Goal: Task Accomplishment & Management: Manage account settings

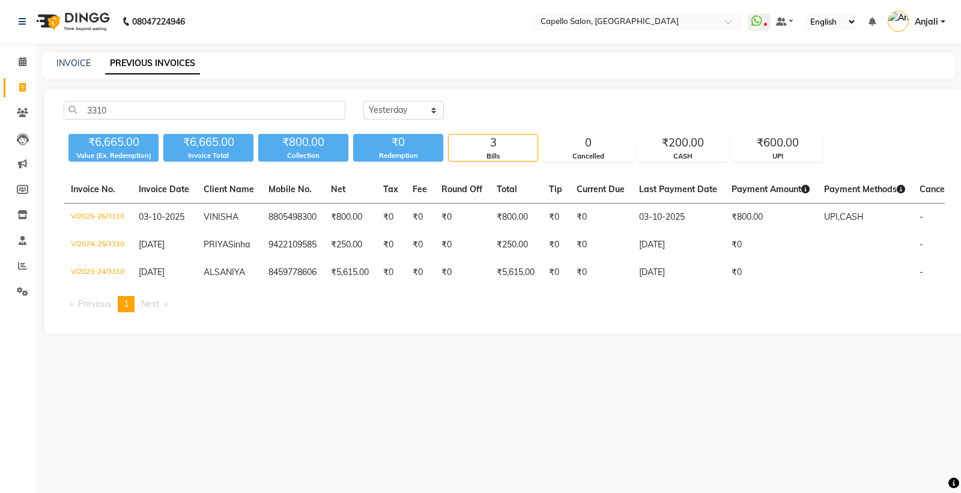
select select "yesterday"
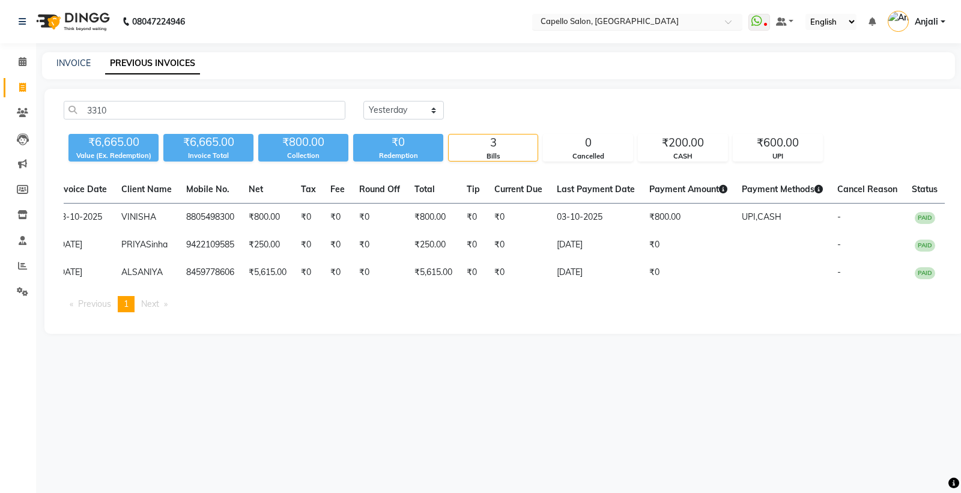
click at [664, 23] on input "text" at bounding box center [625, 23] width 174 height 12
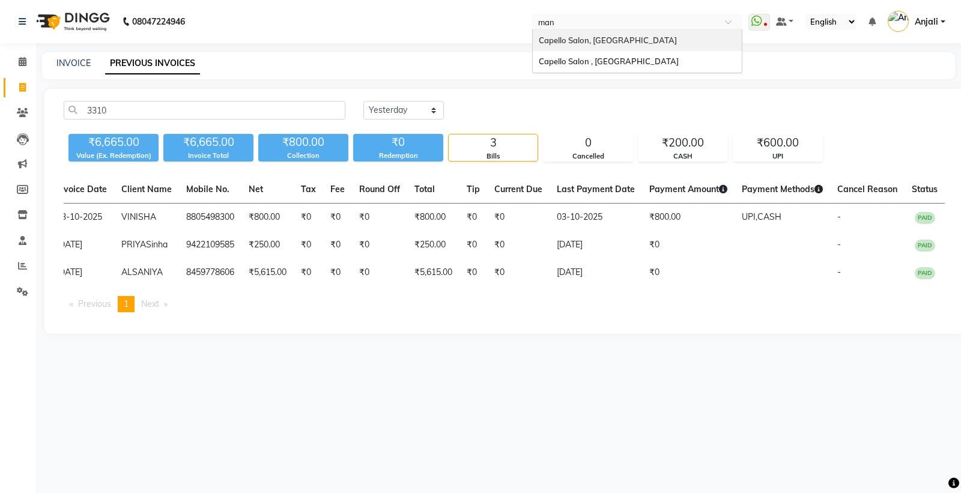
type input "mani"
click at [659, 38] on div "Capello Salon , [GEOGRAPHIC_DATA]" at bounding box center [637, 41] width 209 height 22
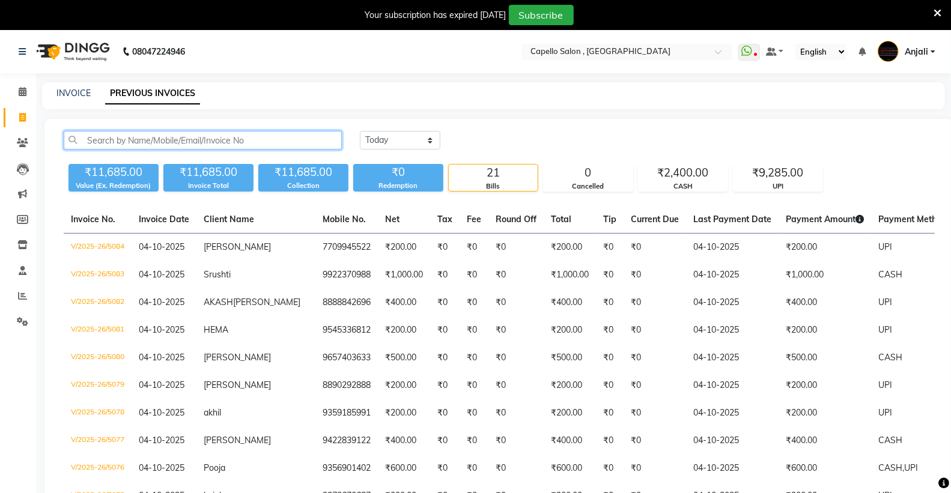
click at [193, 142] on input "text" at bounding box center [203, 140] width 278 height 19
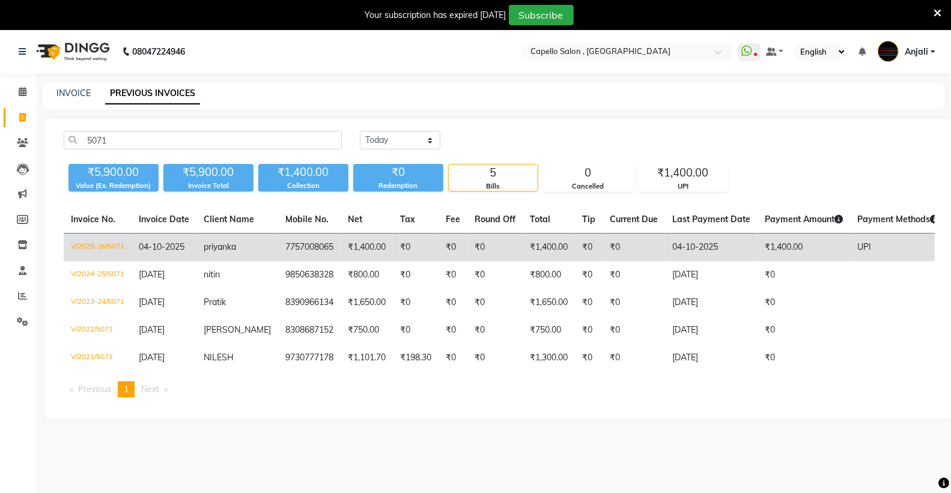
click at [87, 242] on td "V/2025-26/5071" at bounding box center [98, 248] width 68 height 28
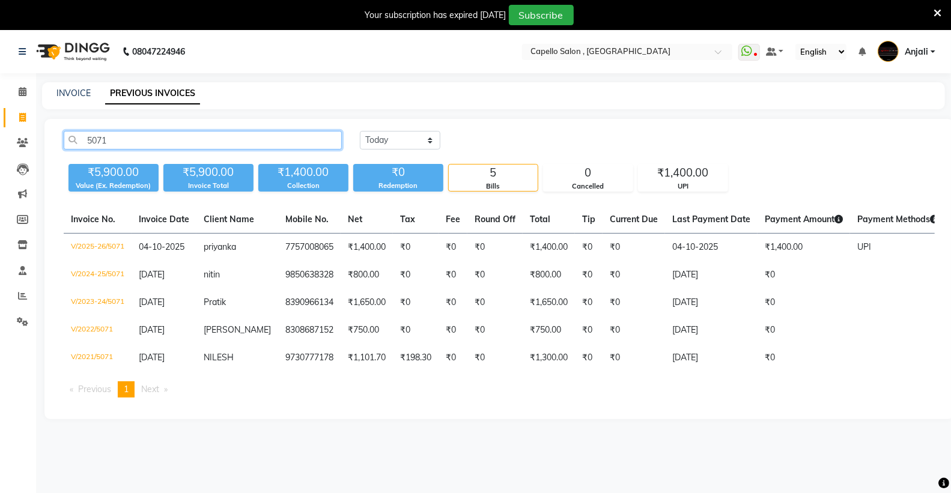
drag, startPoint x: 201, startPoint y: 146, endPoint x: 44, endPoint y: 40, distance: 189.5
click at [86, 143] on input "5071" at bounding box center [203, 140] width 278 height 19
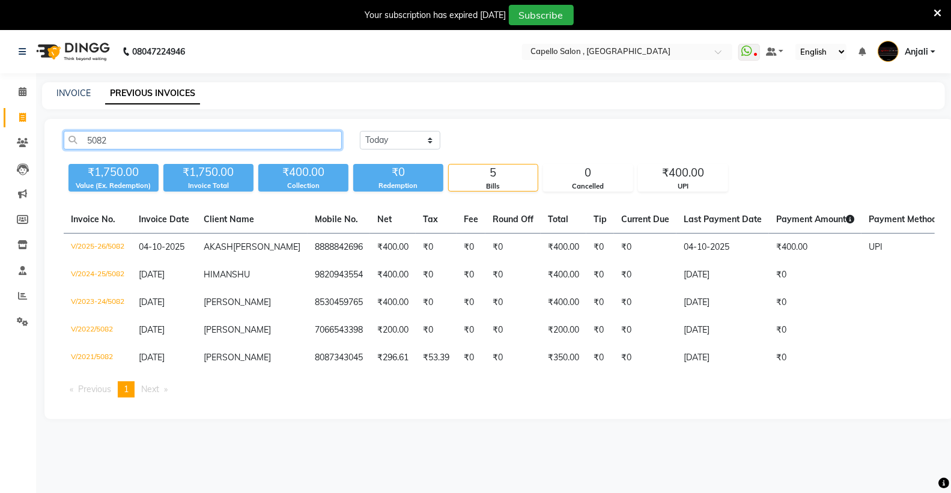
type input "5082"
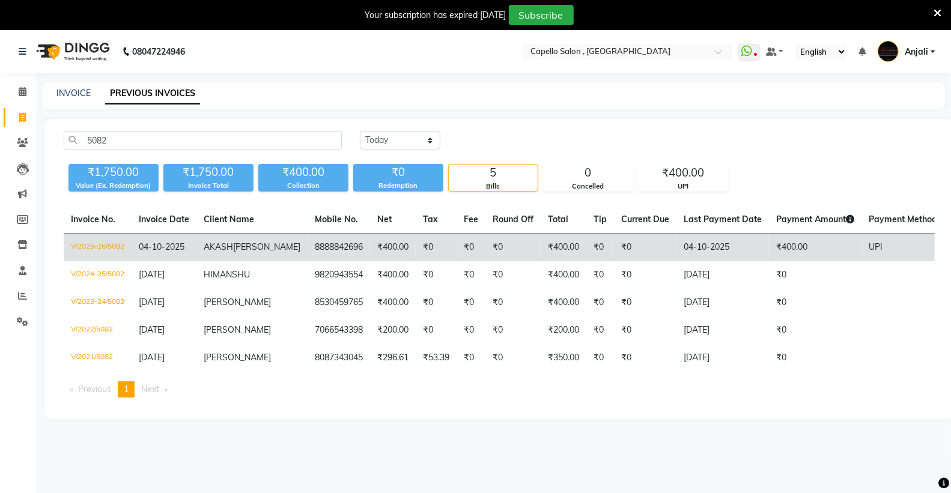
click at [108, 243] on td "V/2025-26/5082" at bounding box center [98, 248] width 68 height 28
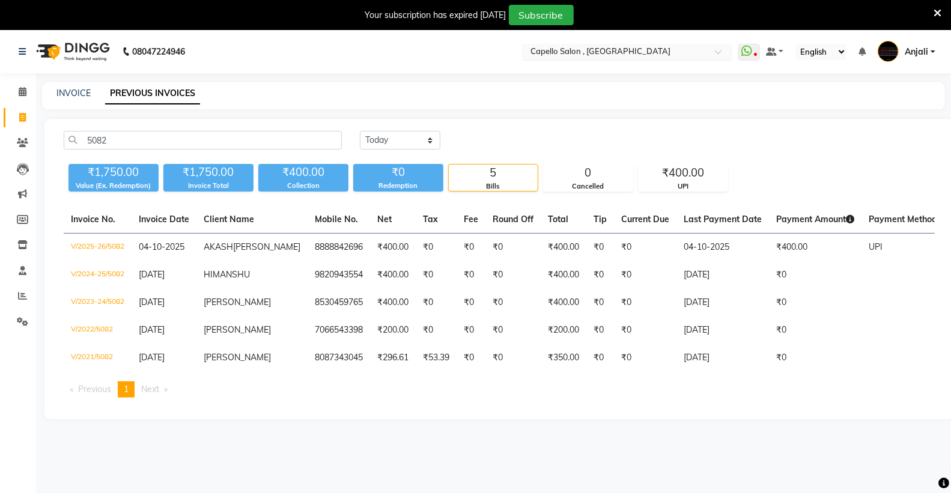
click at [627, 50] on input "text" at bounding box center [615, 53] width 174 height 12
type input "eter"
click at [631, 75] on div "Capello Salon, Casa1 ([GEOGRAPHIC_DATA])" at bounding box center [626, 71] width 209 height 22
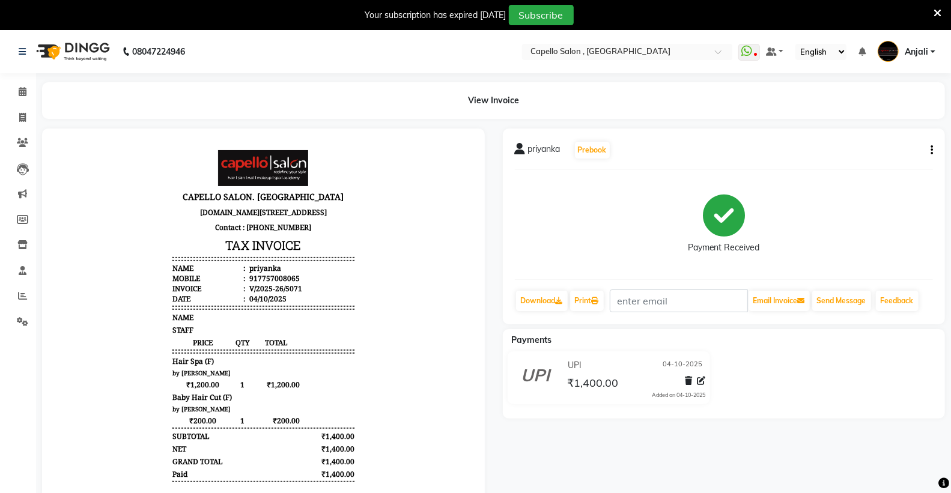
click at [929, 154] on button "button" at bounding box center [928, 150] width 7 height 13
click at [894, 158] on div "Edit Invoice" at bounding box center [871, 157] width 82 height 15
select select "service"
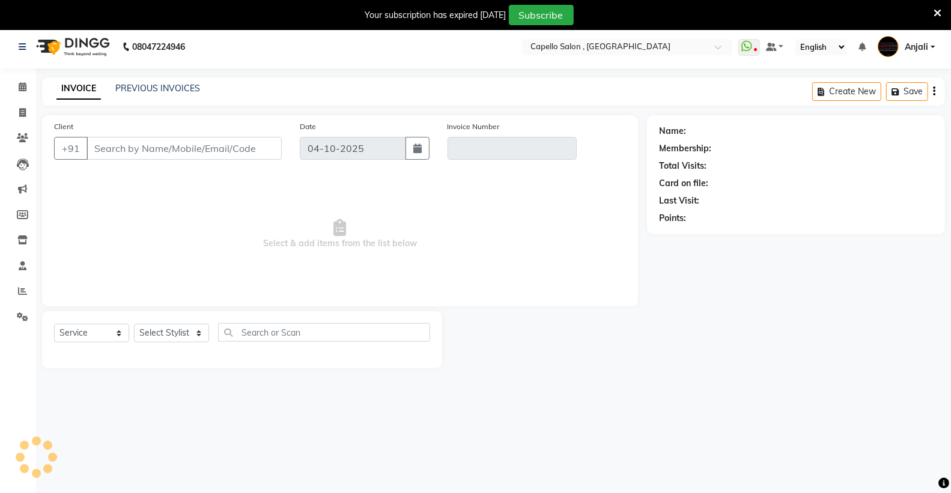
scroll to position [30, 0]
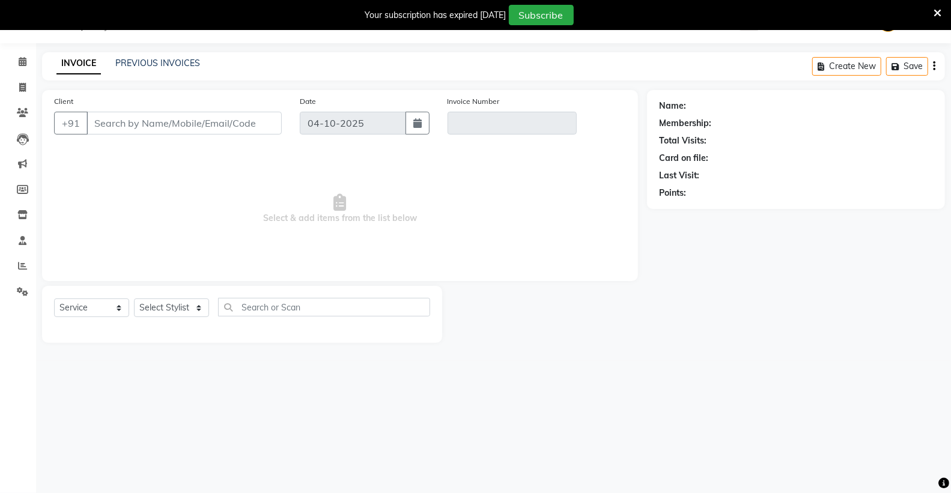
type input "7757008065"
type input "V/2025-26/5071"
select select "select"
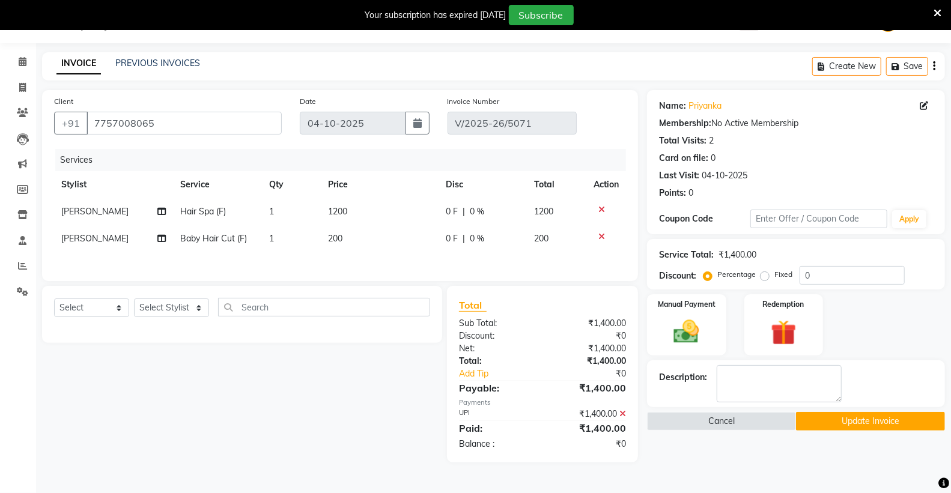
click at [103, 233] on span "Rumana Sheikh" at bounding box center [94, 238] width 67 height 11
select select "76594"
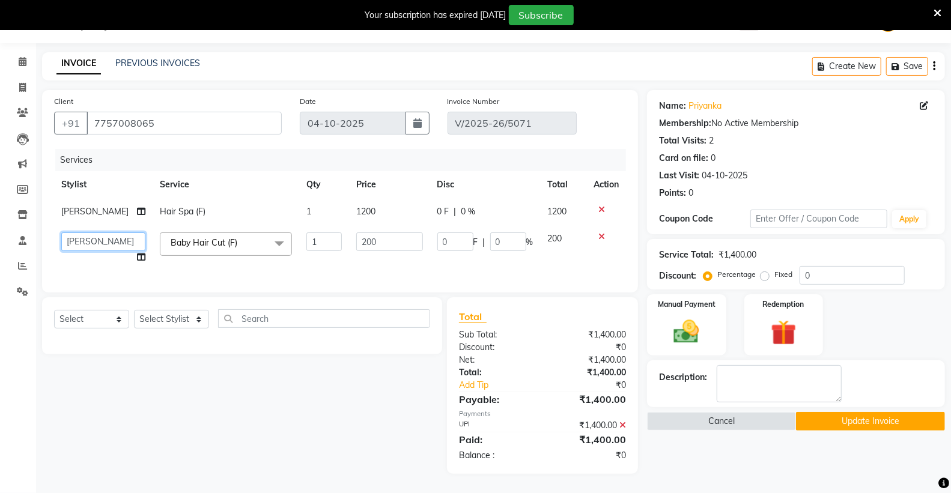
click at [110, 238] on select "ADMIN Capello Manish Nagar NITESH LAKSHANE prabhat RAHUL NAXANE Rahul shrivas R…" at bounding box center [103, 241] width 84 height 19
select select "14415"
click at [827, 419] on button "Update Invoice" at bounding box center [870, 421] width 149 height 19
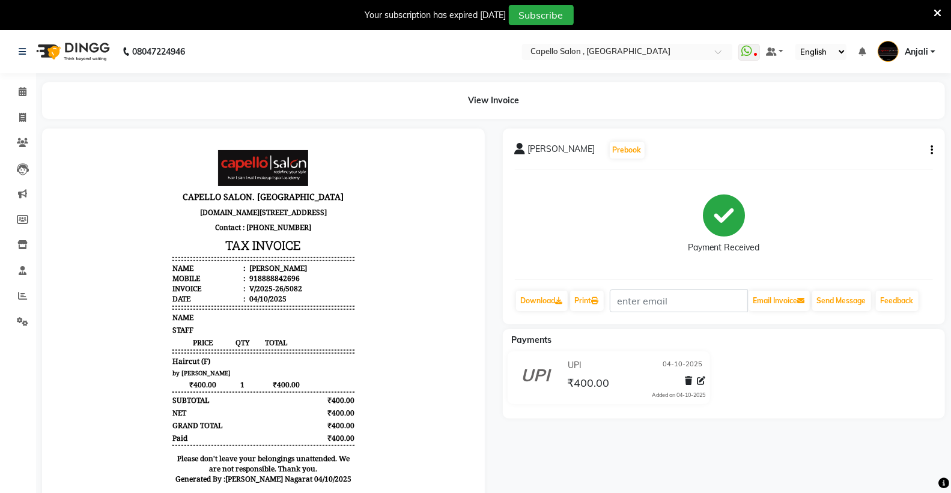
click at [933, 152] on div "AKASH SHARMA Prebook Payment Received Download Print Email Invoice Send Message…" at bounding box center [724, 227] width 443 height 196
click at [932, 150] on icon "button" at bounding box center [931, 150] width 2 height 1
click at [881, 157] on div "Edit Invoice" at bounding box center [871, 157] width 82 height 15
select select "service"
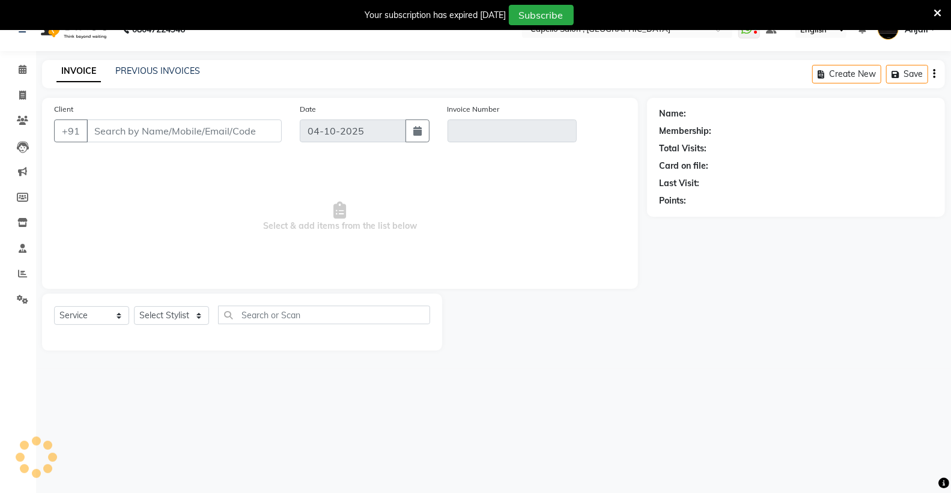
scroll to position [30, 0]
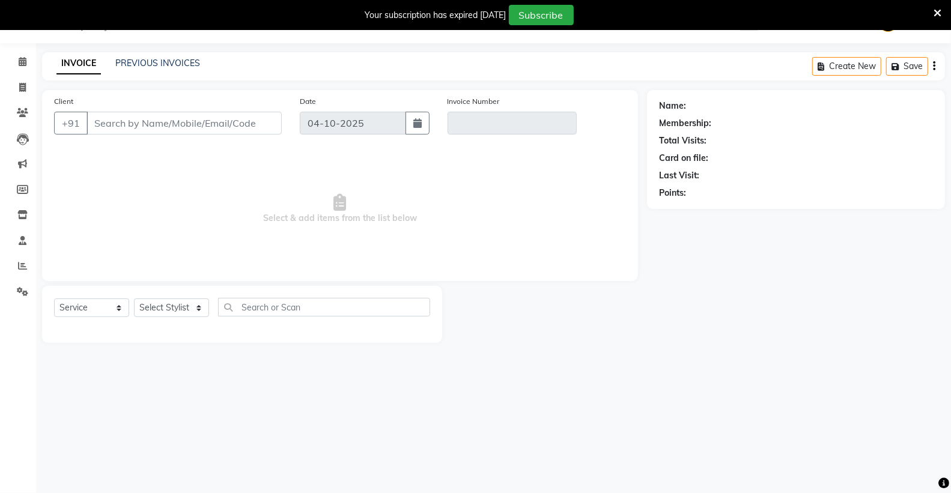
type input "8888842696"
type input "V/2025-26/5082"
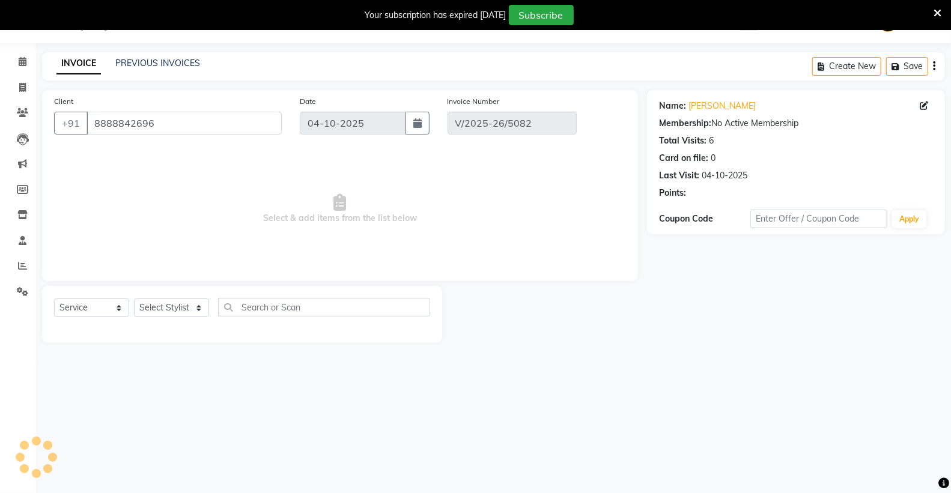
select select "select"
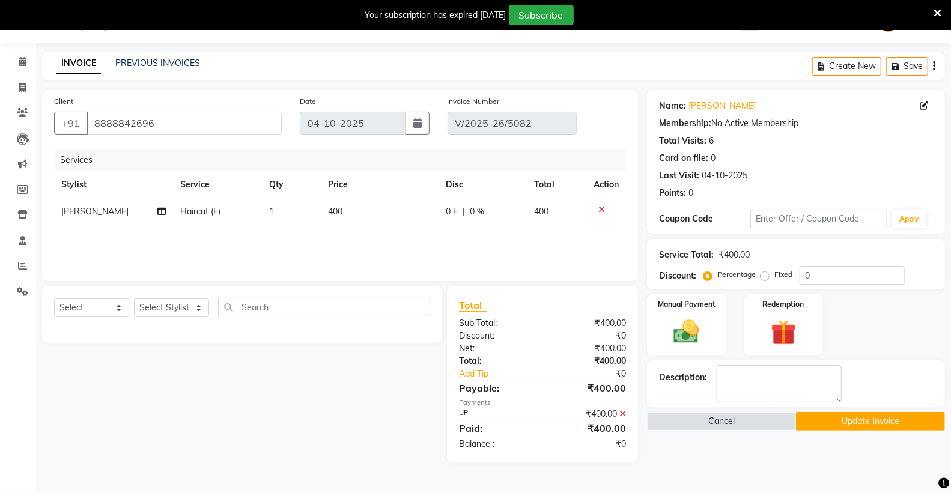
click at [215, 208] on span "Haircut (F)" at bounding box center [200, 211] width 40 height 11
select select "68046"
click at [216, 211] on span "Haircut (F) x" at bounding box center [212, 216] width 132 height 23
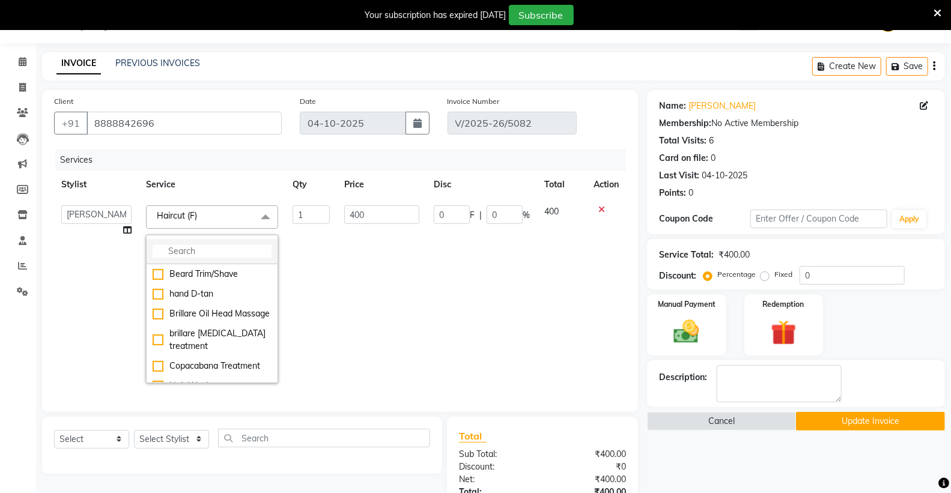
click at [212, 249] on input "multiselect-search" at bounding box center [212, 251] width 119 height 13
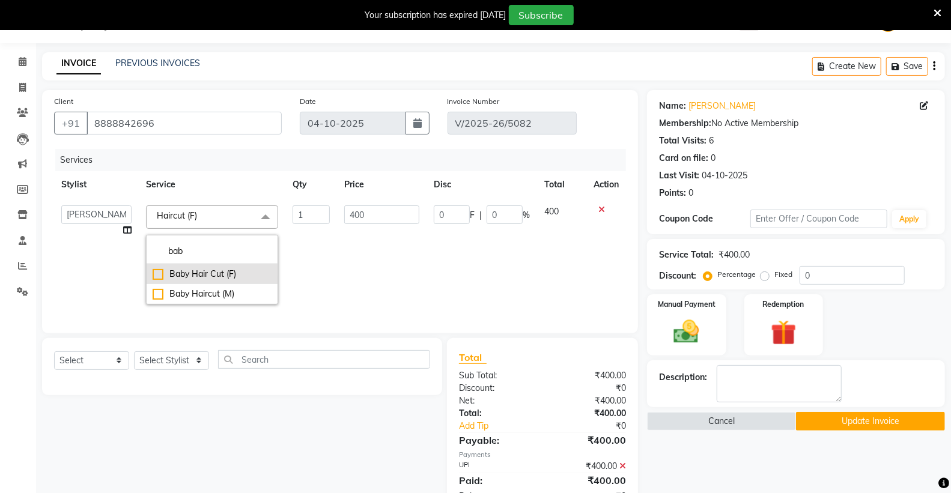
type input "bab"
click at [201, 274] on div "Baby Hair Cut (F)" at bounding box center [212, 274] width 119 height 13
checkbox input "true"
click at [860, 423] on button "Update Invoice" at bounding box center [870, 421] width 149 height 19
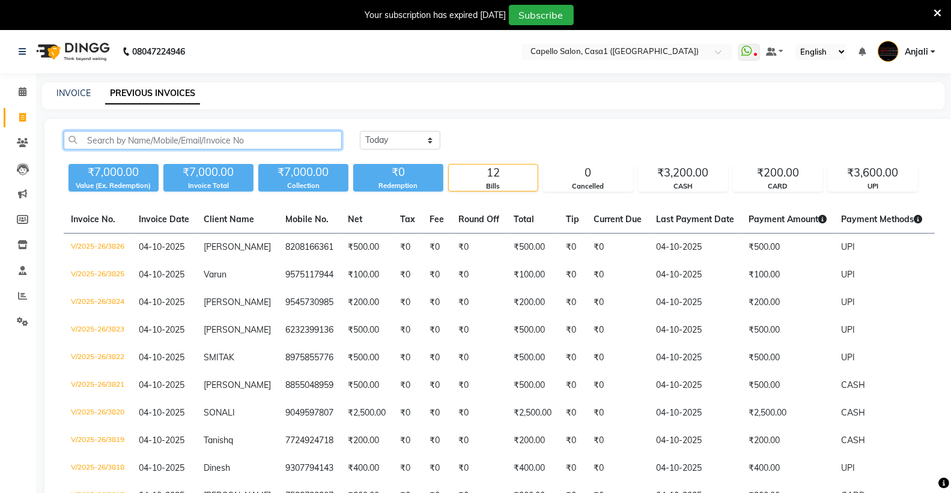
click at [131, 141] on input "text" at bounding box center [203, 140] width 278 height 19
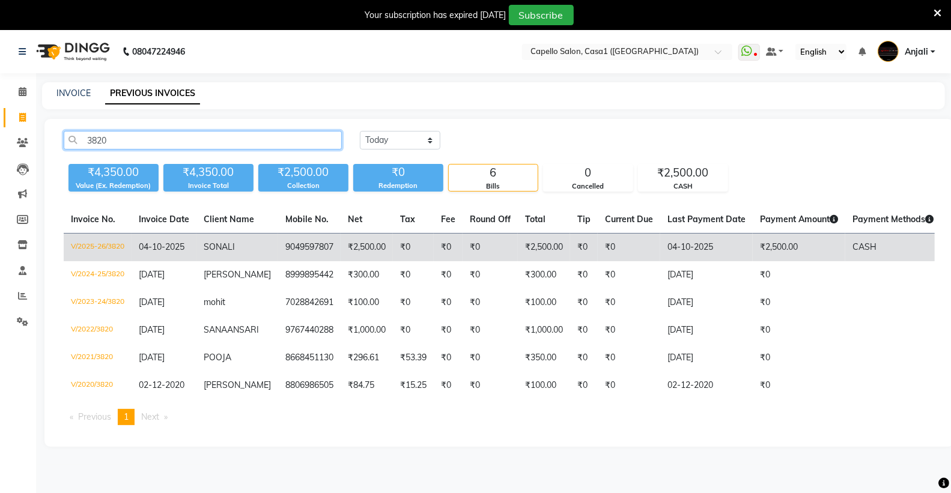
type input "3820"
click at [117, 247] on td "V/2025-26/3820" at bounding box center [98, 248] width 68 height 28
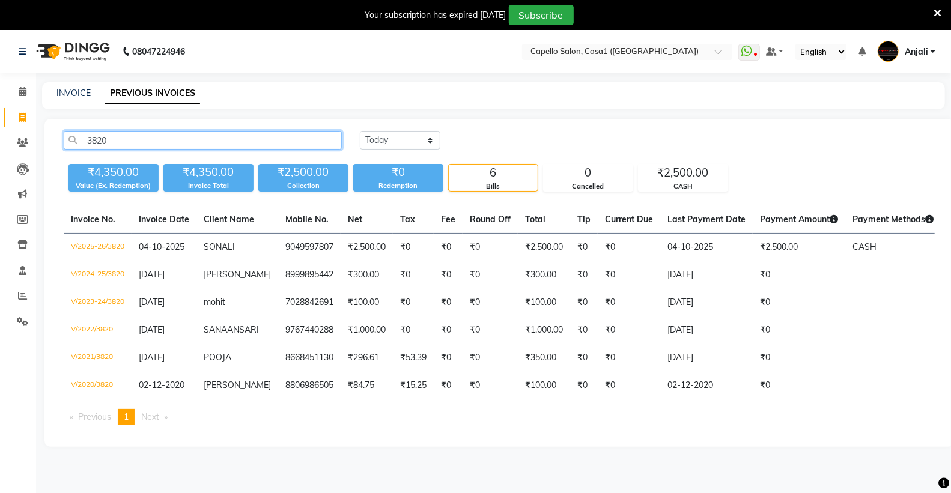
drag, startPoint x: 196, startPoint y: 142, endPoint x: 44, endPoint y: 148, distance: 152.1
click at [44, 148] on div "3820 [DATE] [DATE] Custom Range ₹4,350.00 Value (Ex. Redemption) ₹4,350.00 Invo…" at bounding box center [498, 283] width 909 height 328
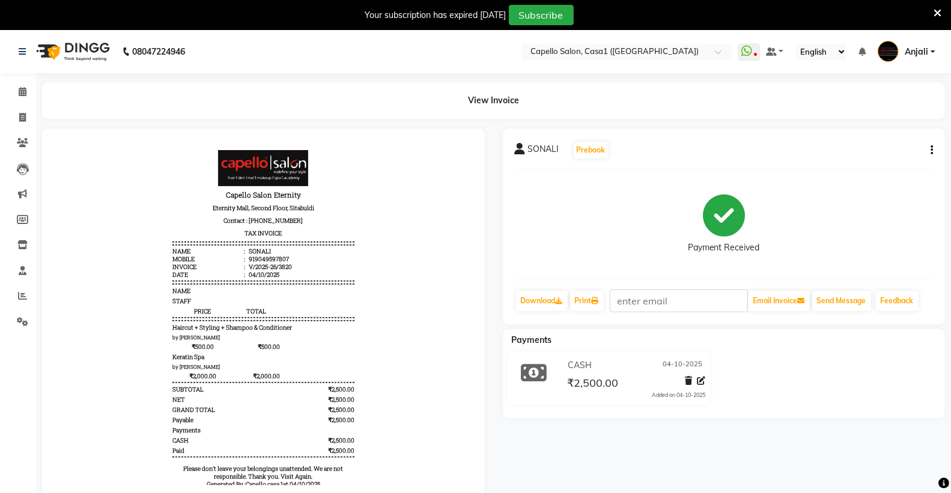
click at [930, 151] on icon "button" at bounding box center [931, 150] width 2 height 1
click at [851, 156] on div "Edit Invoice" at bounding box center [871, 157] width 82 height 15
select select "service"
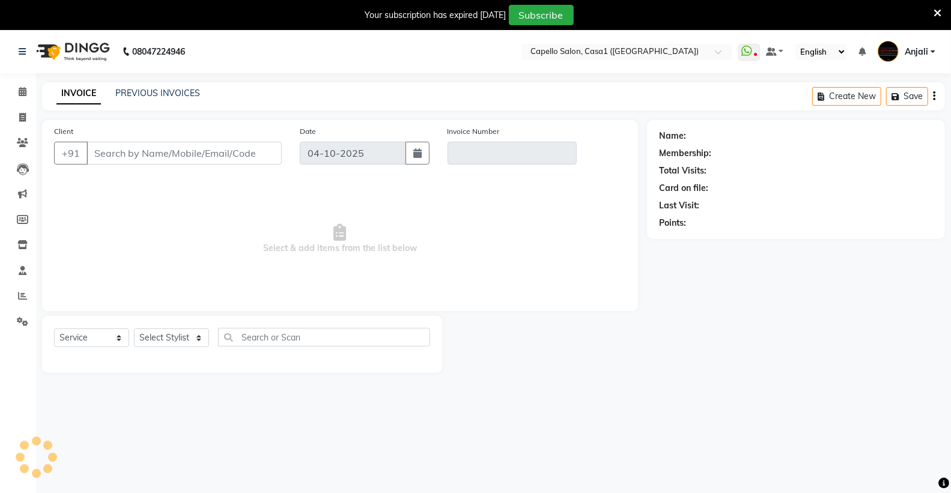
scroll to position [30, 0]
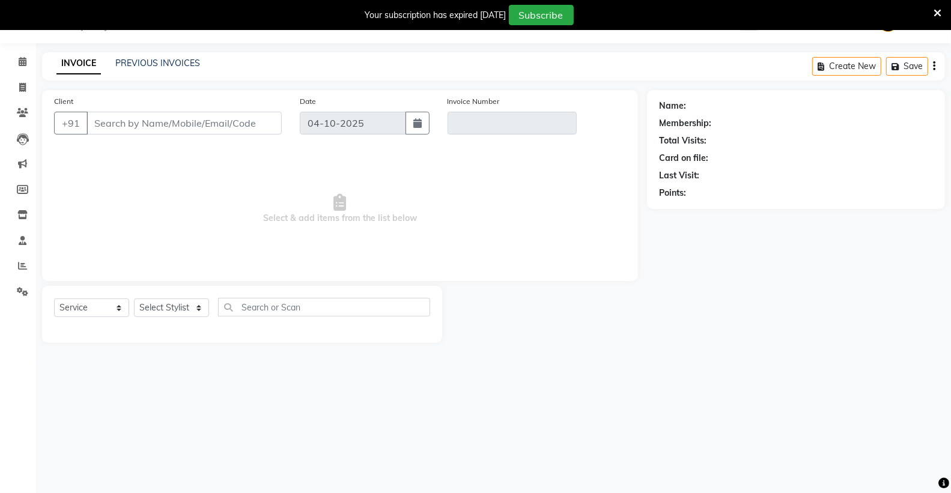
type input "9049597807"
type input "V/2025-26/3820"
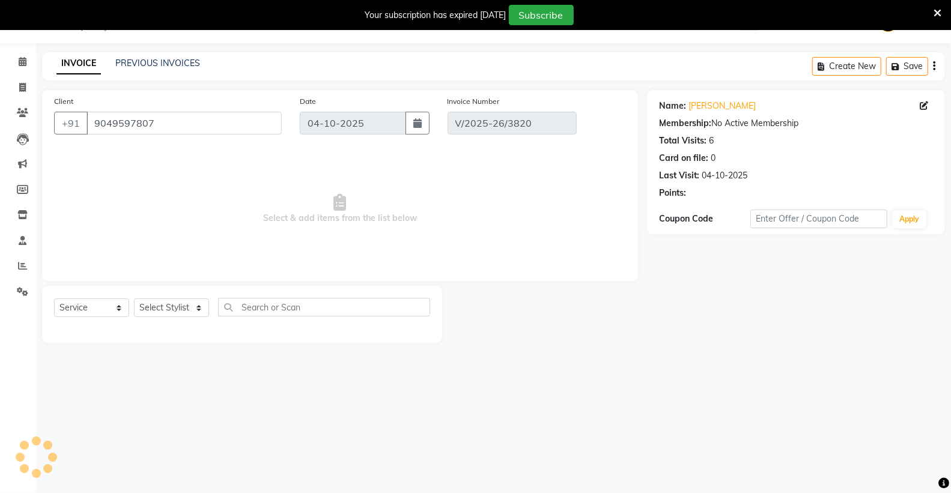
select select "select"
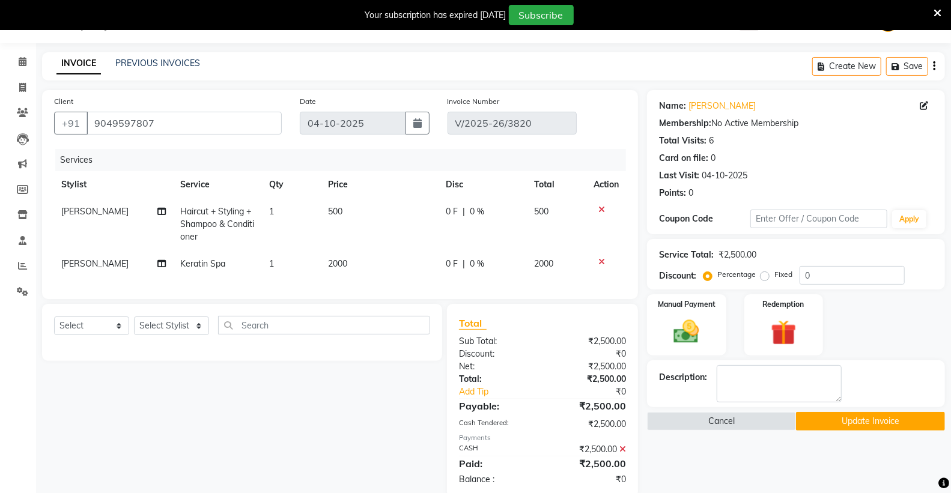
click at [112, 262] on span "sangita sukla" at bounding box center [94, 263] width 67 height 11
select select "93385"
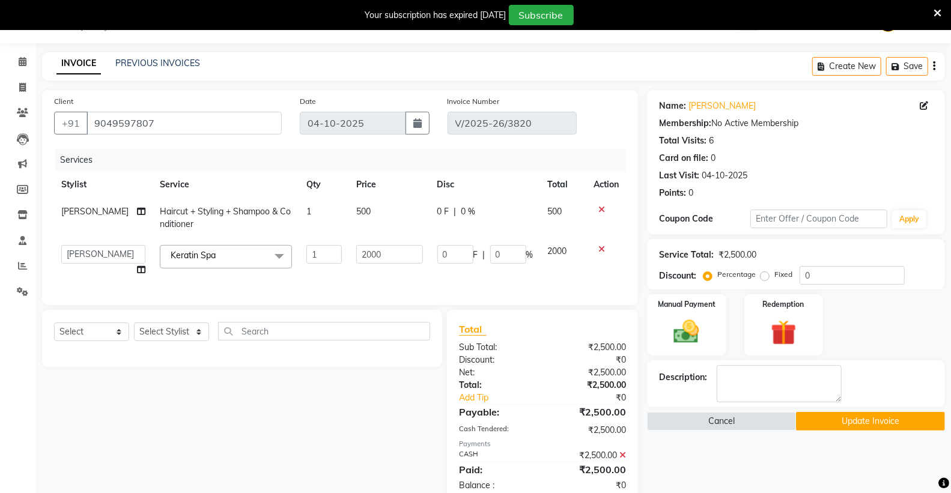
click at [112, 262] on select "aayush ADMIN Akash Chawale Capello casa 1 Harsh Nagture Mukesh Nisha Choube POO…" at bounding box center [103, 254] width 84 height 19
select select "61599"
click at [878, 422] on button "Update Invoice" at bounding box center [870, 421] width 149 height 19
